Goal: Check status: Check status

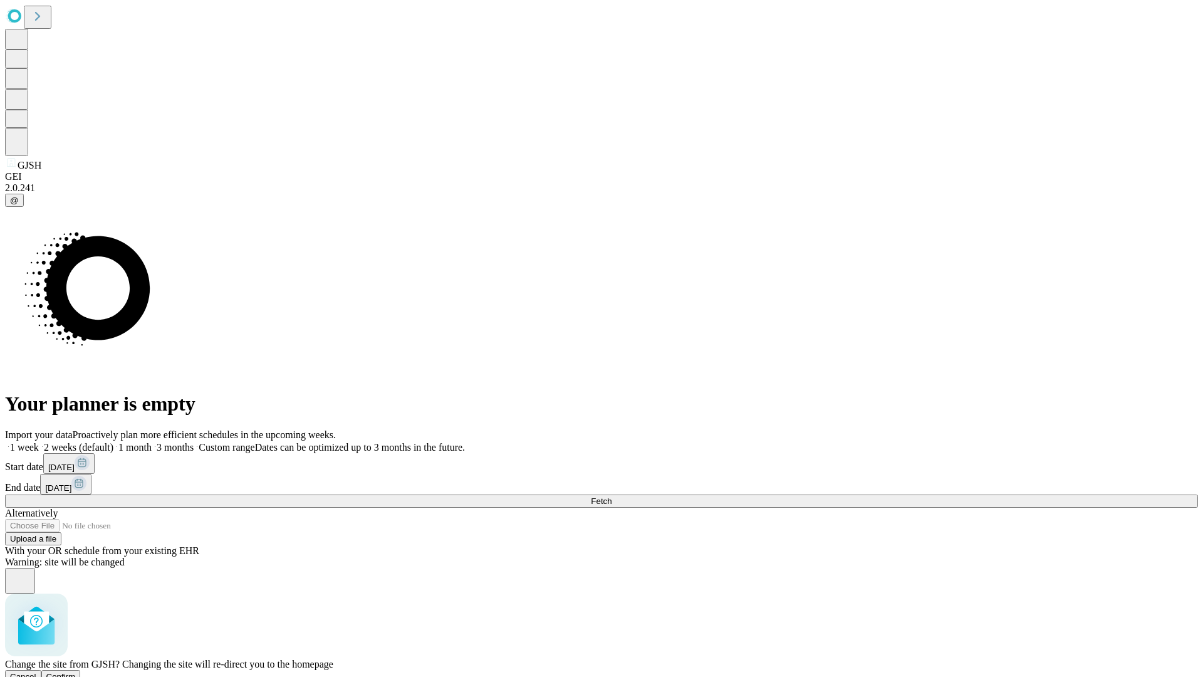
click at [76, 672] on span "Confirm" at bounding box center [60, 676] width 29 height 9
click at [39, 442] on label "1 week" at bounding box center [22, 447] width 34 height 11
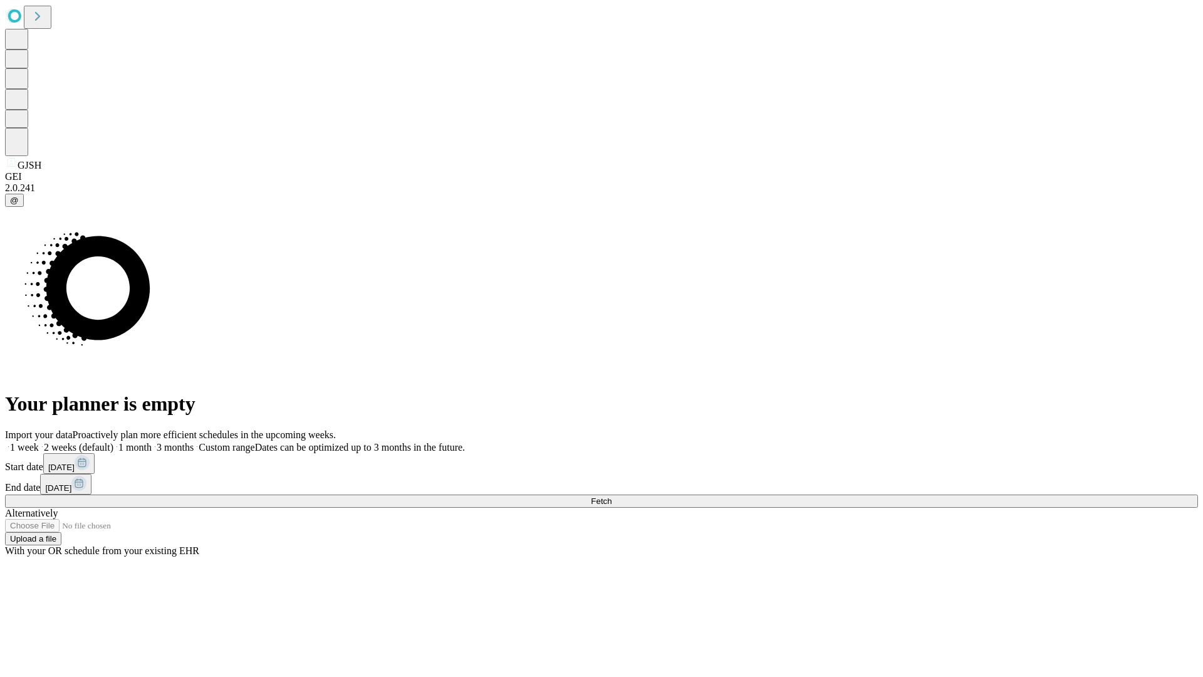
click at [612, 496] on span "Fetch" at bounding box center [601, 500] width 21 height 9
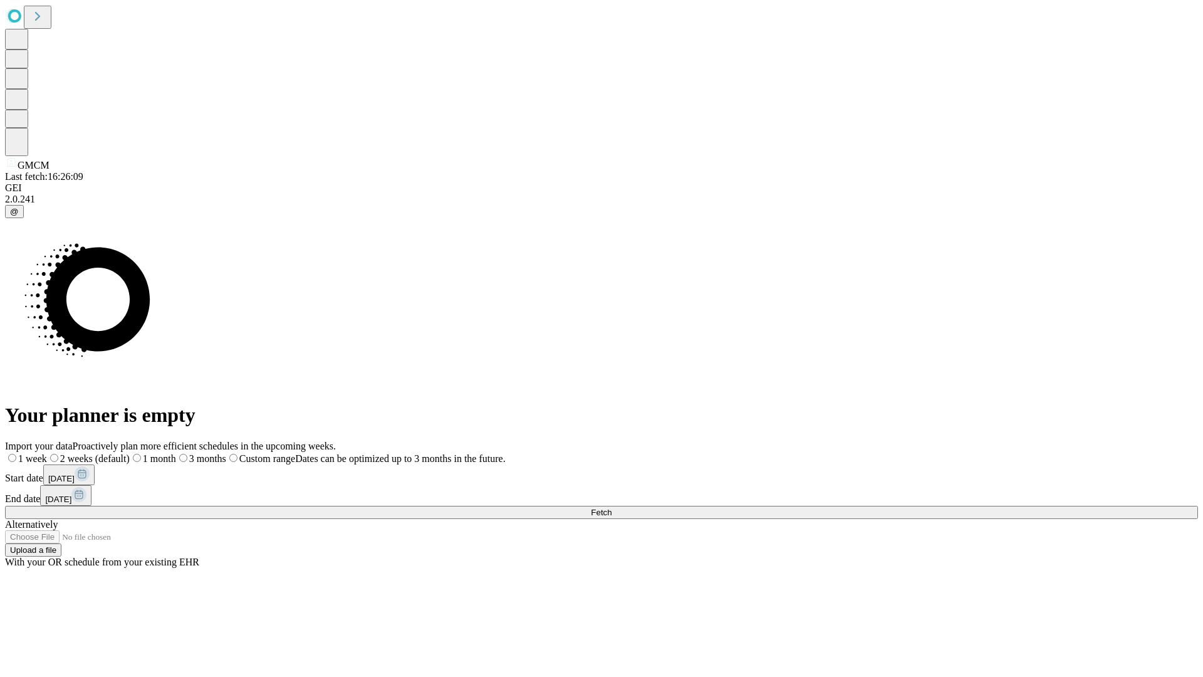
click at [47, 453] on label "1 week" at bounding box center [26, 458] width 42 height 11
click at [612, 508] on span "Fetch" at bounding box center [601, 512] width 21 height 9
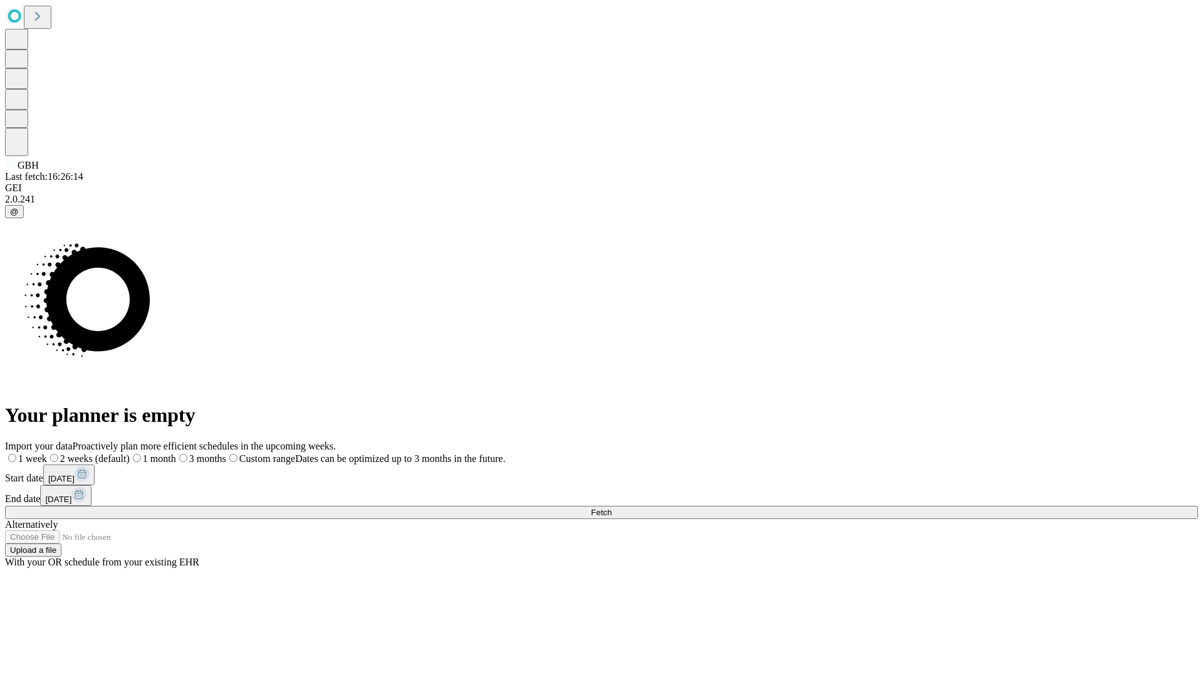
click at [47, 453] on label "1 week" at bounding box center [26, 458] width 42 height 11
click at [612, 508] on span "Fetch" at bounding box center [601, 512] width 21 height 9
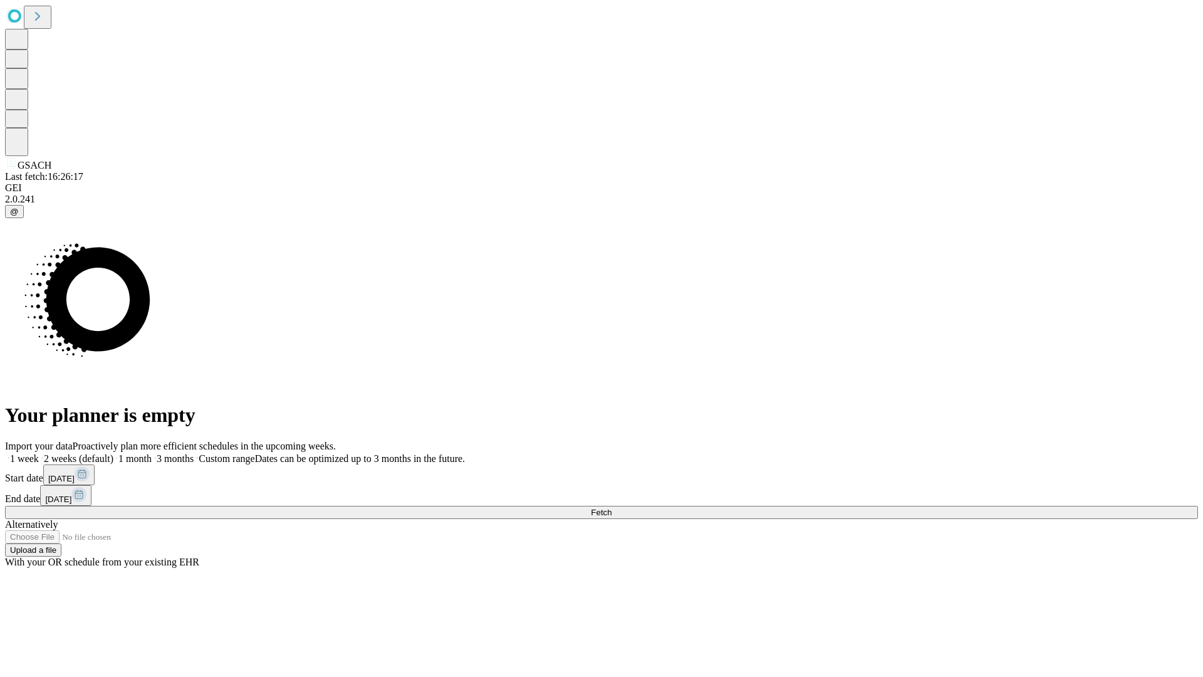
click at [39, 453] on label "1 week" at bounding box center [22, 458] width 34 height 11
click at [612, 508] on span "Fetch" at bounding box center [601, 512] width 21 height 9
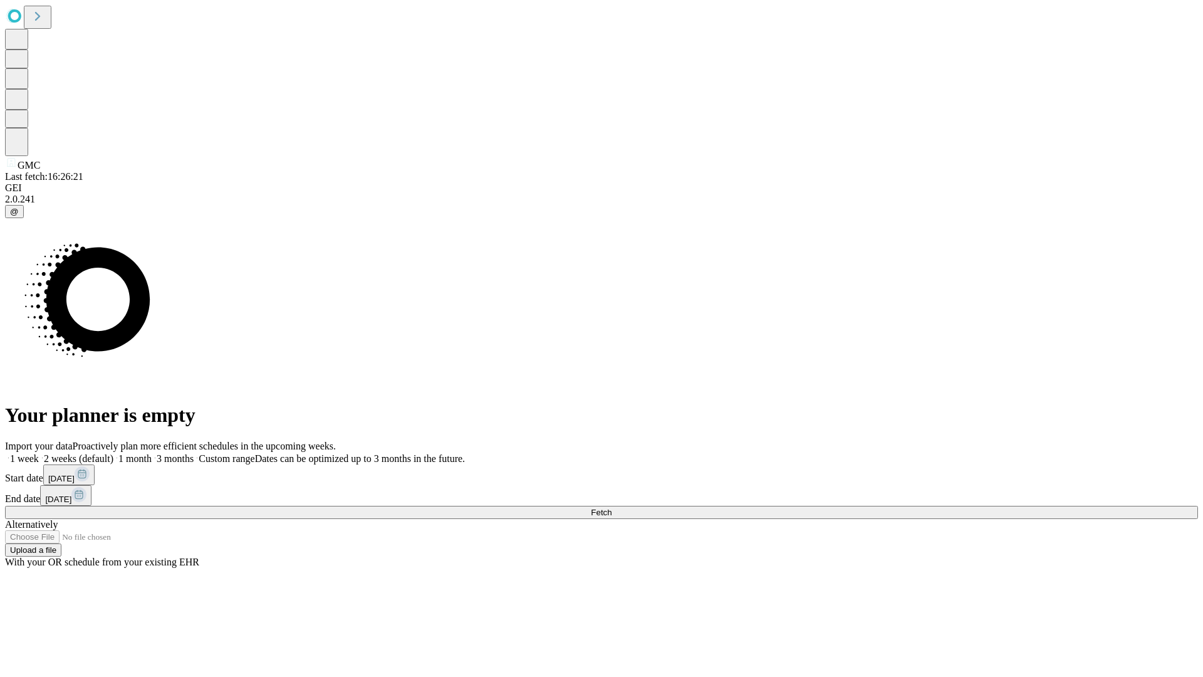
click at [39, 453] on label "1 week" at bounding box center [22, 458] width 34 height 11
click at [612, 508] on span "Fetch" at bounding box center [601, 512] width 21 height 9
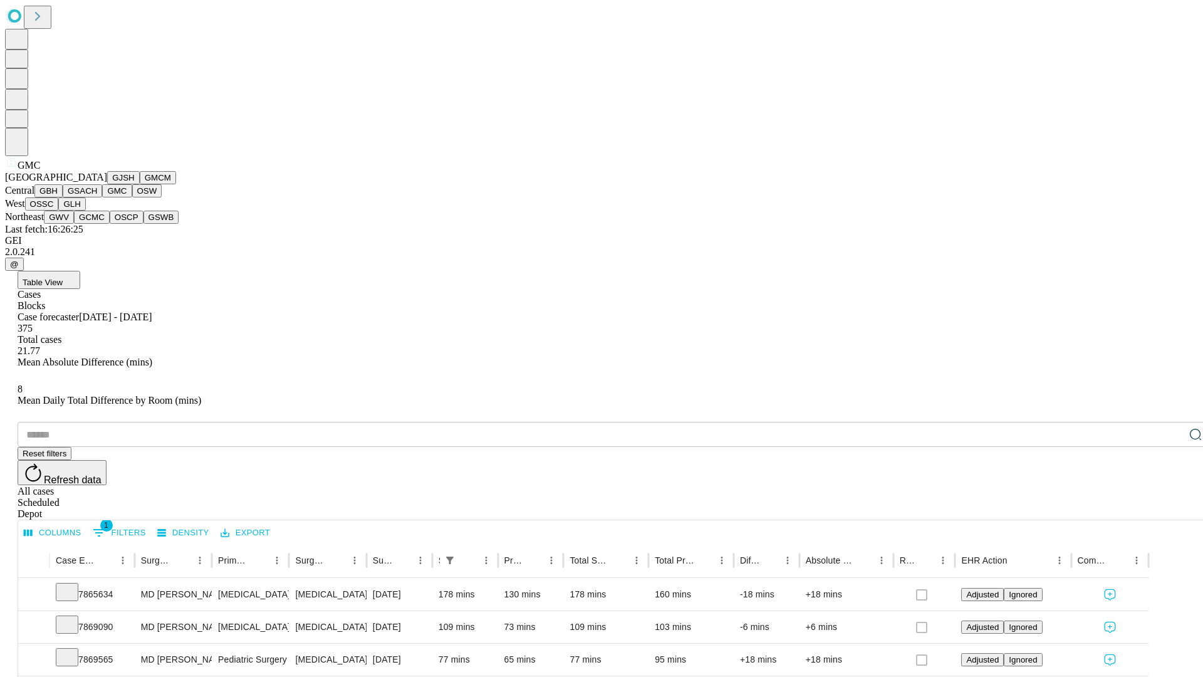
click at [132, 197] on button "OSW" at bounding box center [147, 190] width 30 height 13
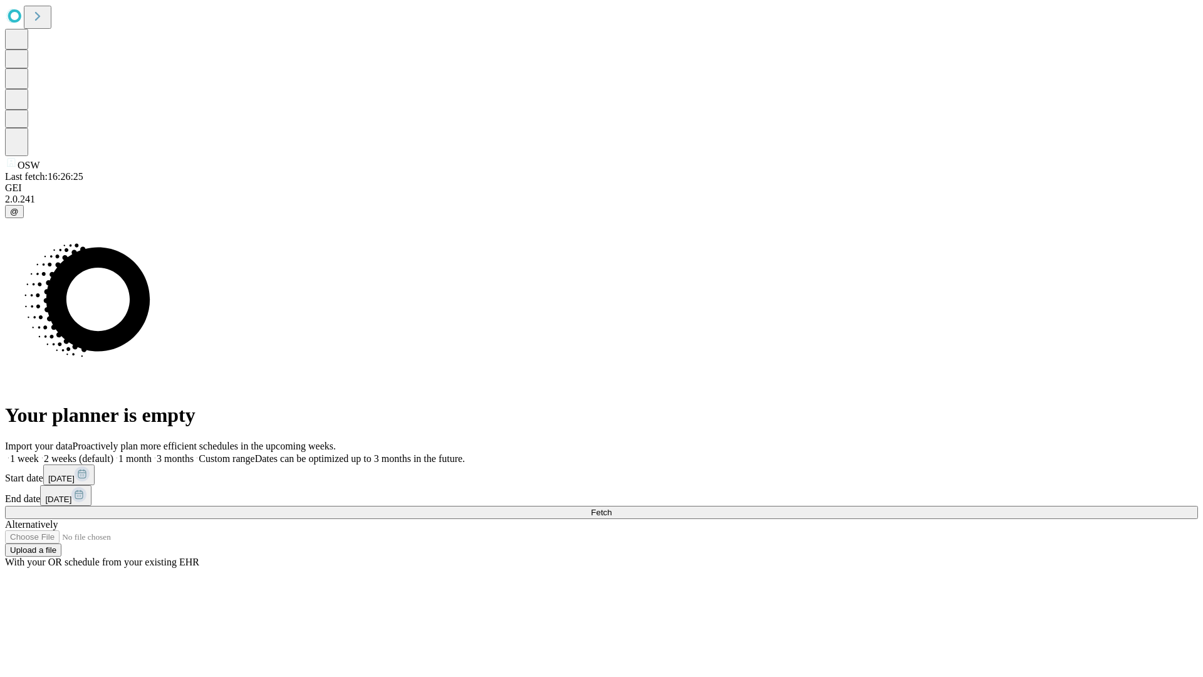
click at [39, 453] on label "1 week" at bounding box center [22, 458] width 34 height 11
click at [612, 508] on span "Fetch" at bounding box center [601, 512] width 21 height 9
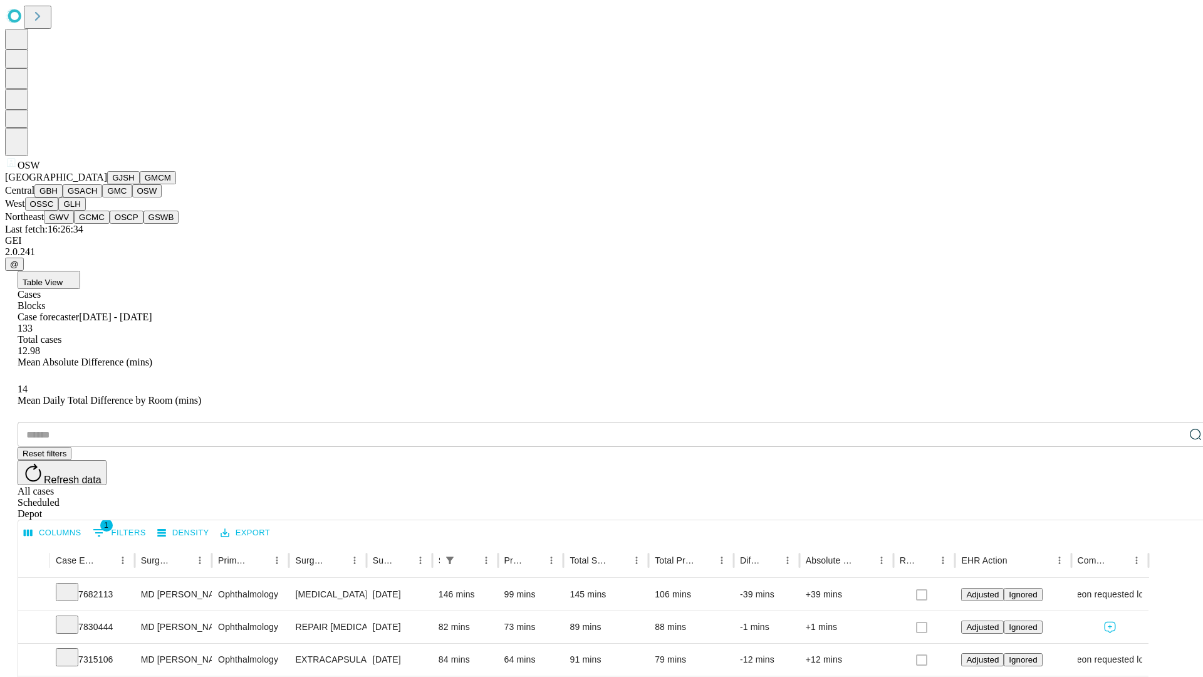
click at [59, 211] on button "OSSC" at bounding box center [42, 203] width 34 height 13
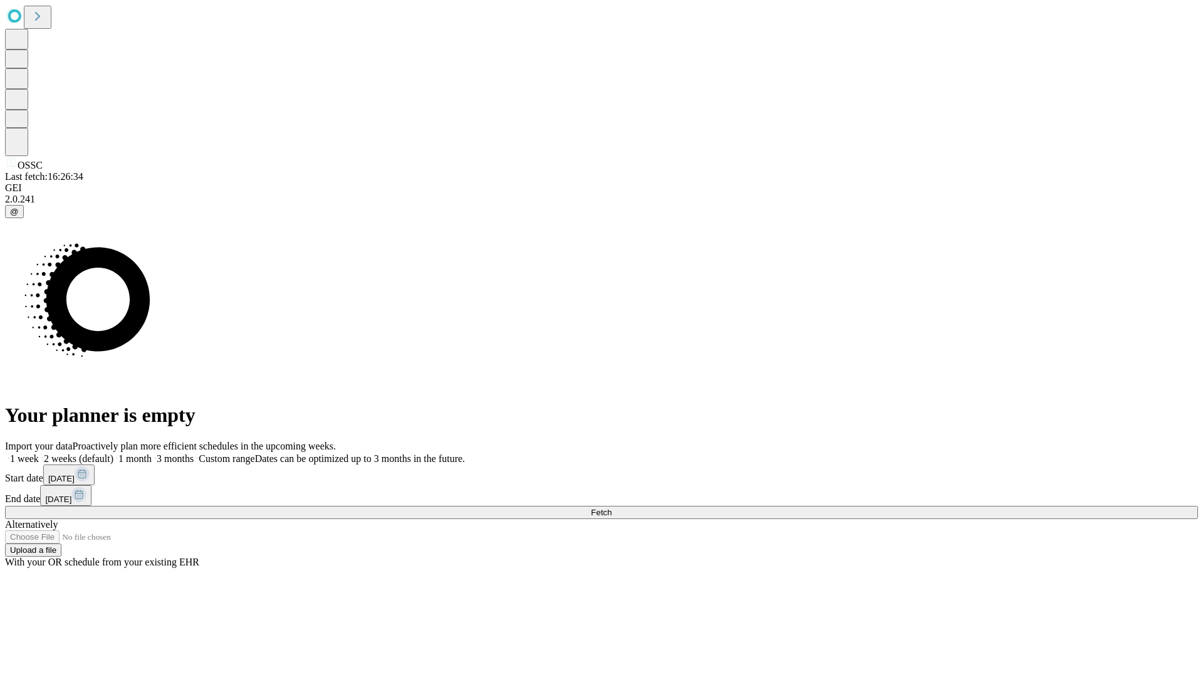
click at [39, 453] on label "1 week" at bounding box center [22, 458] width 34 height 11
click at [612, 508] on span "Fetch" at bounding box center [601, 512] width 21 height 9
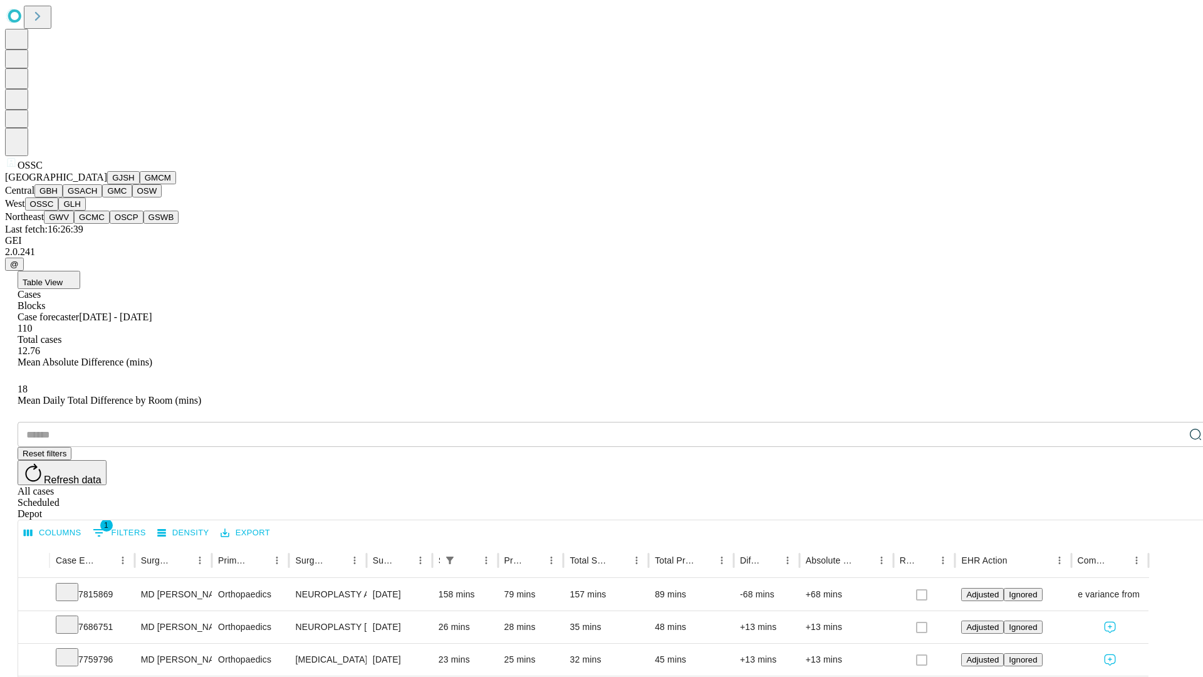
click at [85, 211] on button "GLH" at bounding box center [71, 203] width 27 height 13
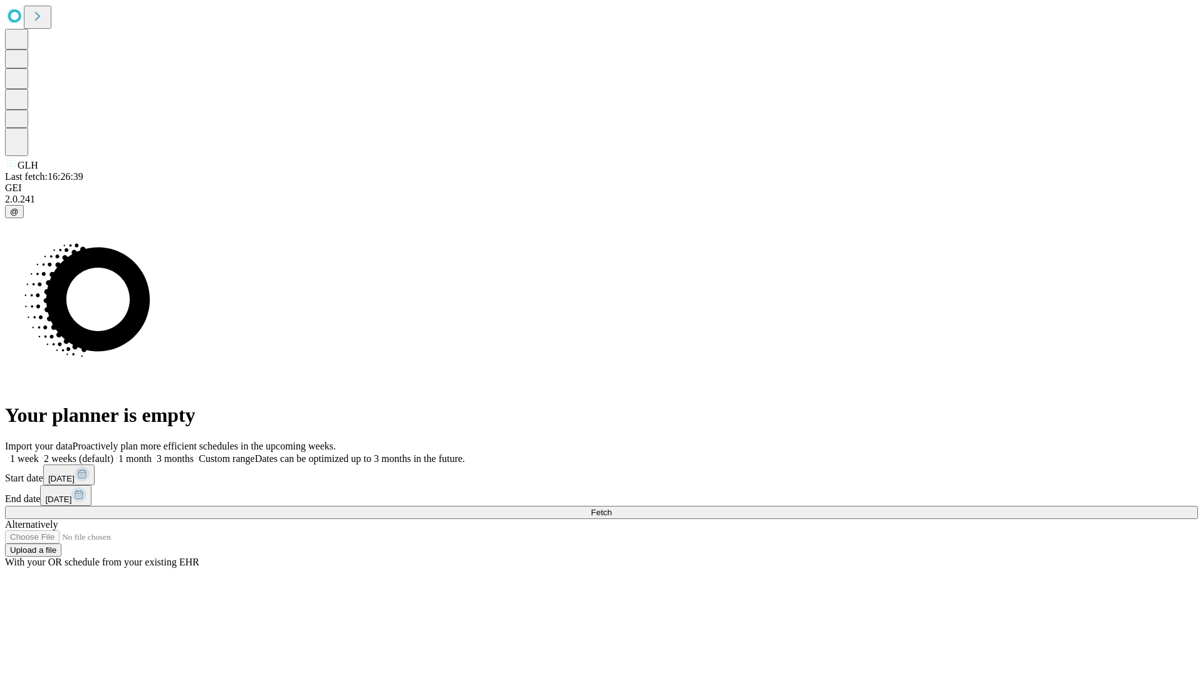
click at [612, 508] on span "Fetch" at bounding box center [601, 512] width 21 height 9
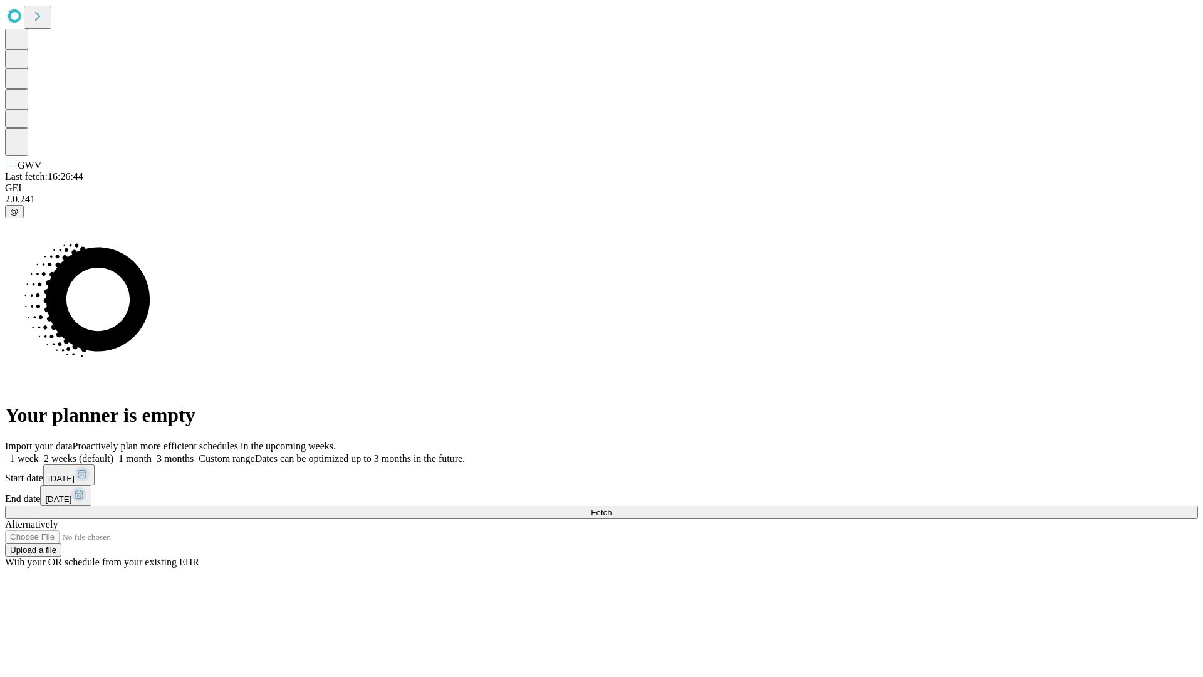
click at [39, 453] on label "1 week" at bounding box center [22, 458] width 34 height 11
click at [612, 508] on span "Fetch" at bounding box center [601, 512] width 21 height 9
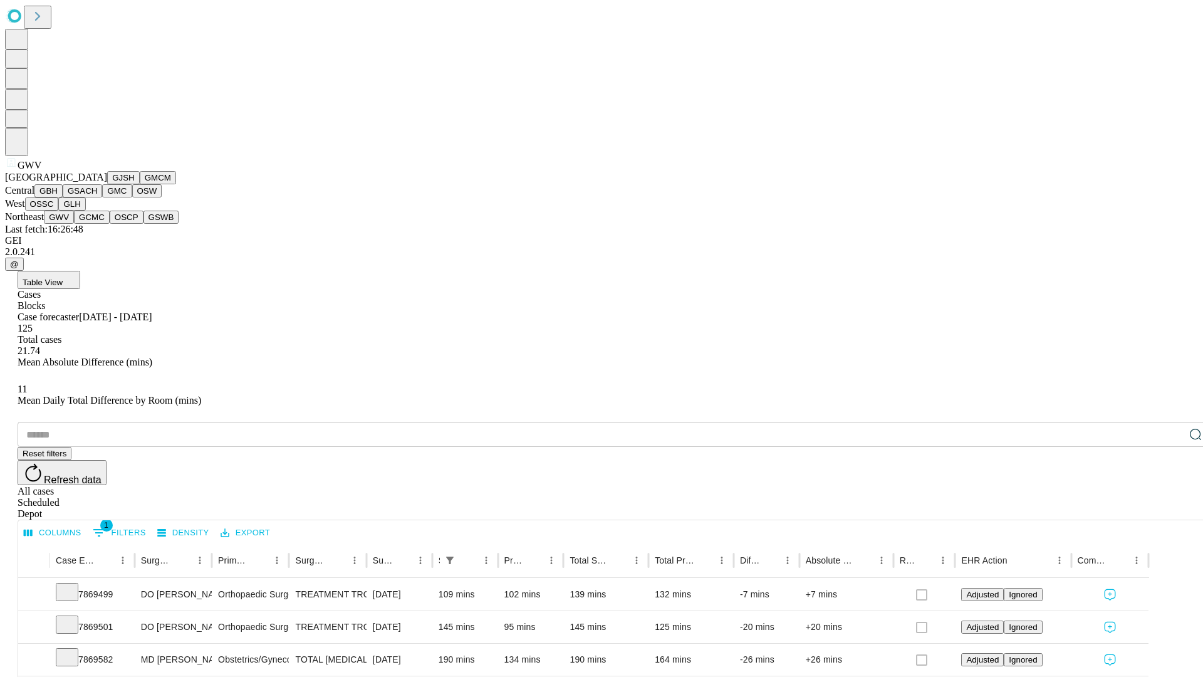
click at [97, 224] on button "GCMC" at bounding box center [92, 217] width 36 height 13
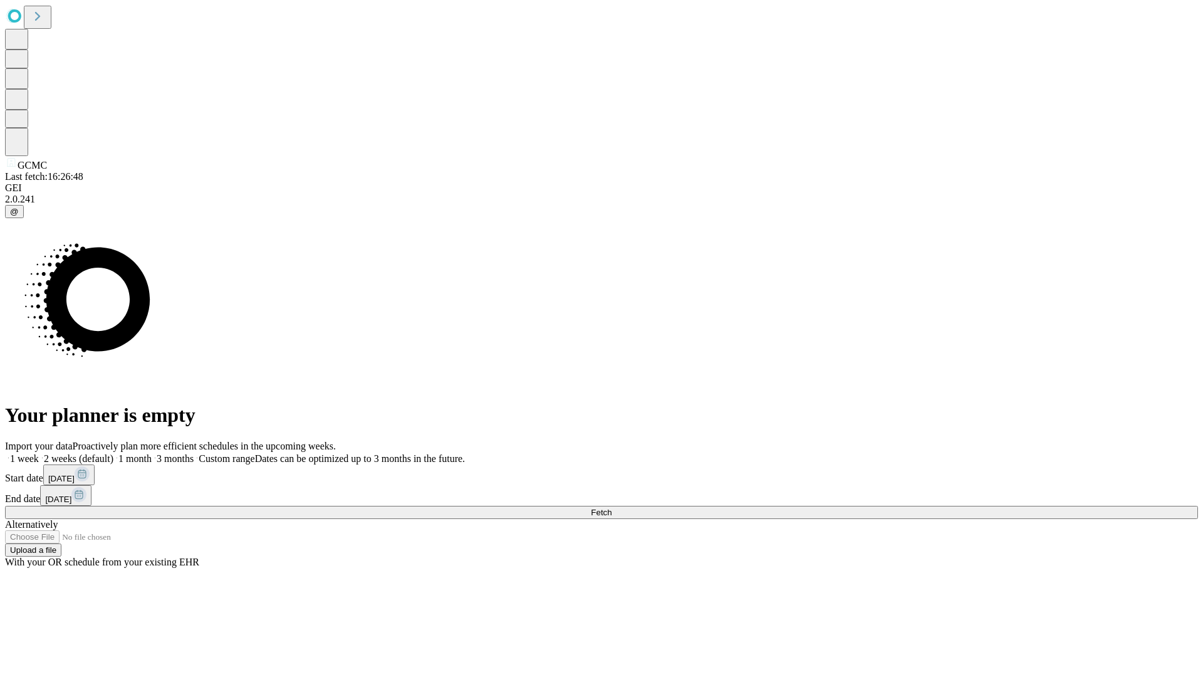
click at [612, 508] on span "Fetch" at bounding box center [601, 512] width 21 height 9
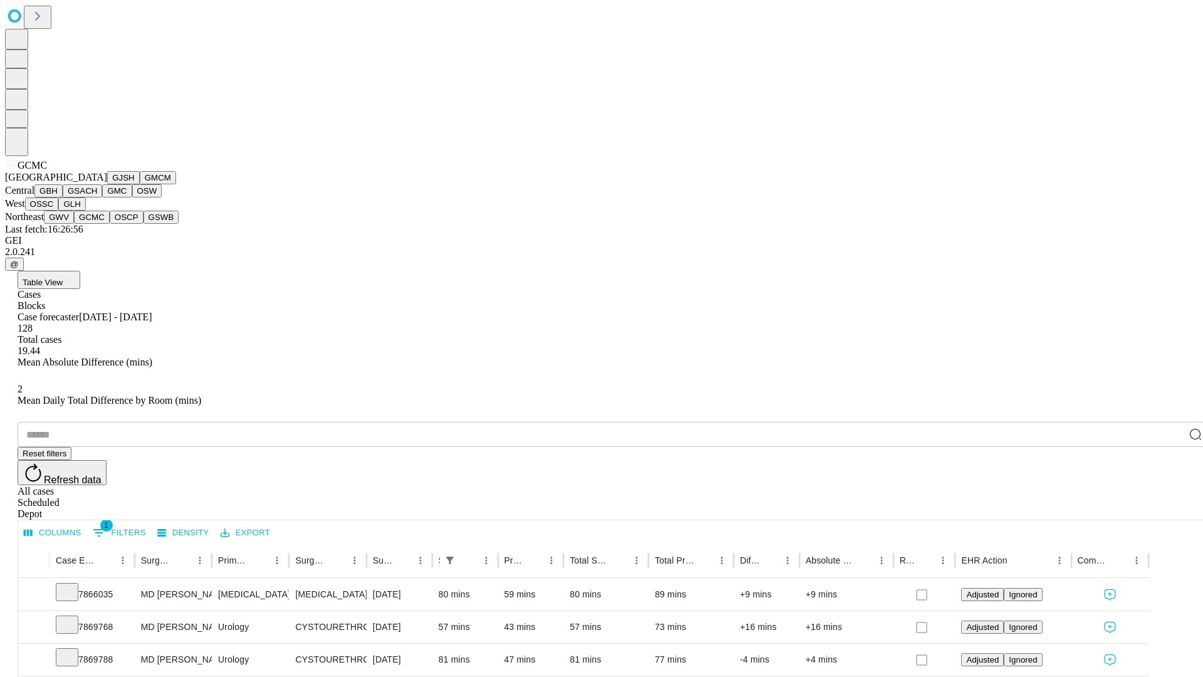
click at [110, 224] on button "OSCP" at bounding box center [127, 217] width 34 height 13
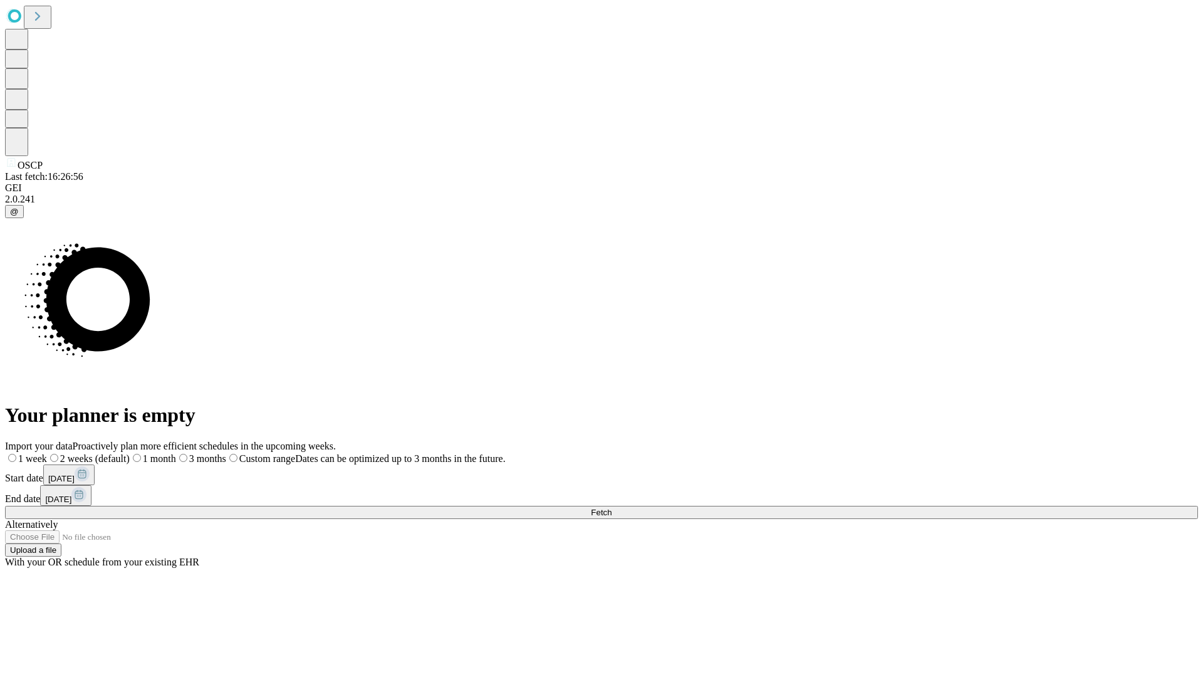
click at [47, 453] on label "1 week" at bounding box center [26, 458] width 42 height 11
click at [612, 508] on span "Fetch" at bounding box center [601, 512] width 21 height 9
